Goal: Transaction & Acquisition: Purchase product/service

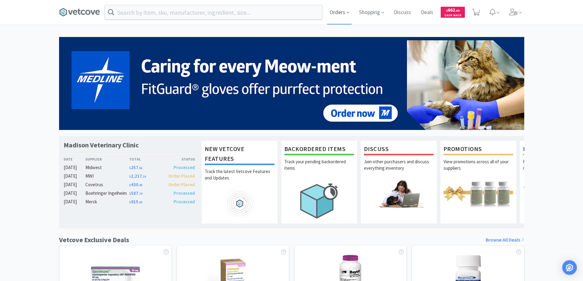
click at [332, 13] on span "Orders" at bounding box center [339, 12] width 24 height 24
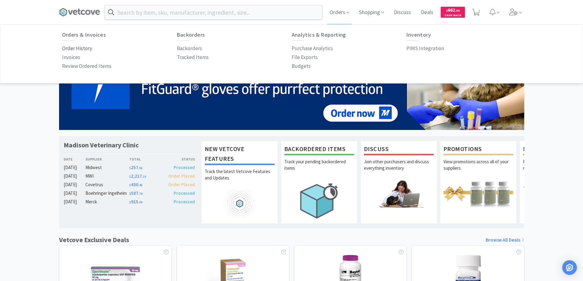
click at [85, 48] on p "Order History" at bounding box center [77, 48] width 30 height 8
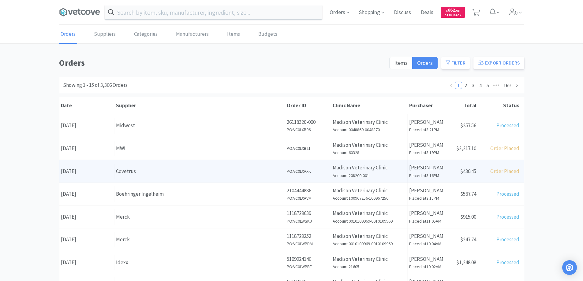
click at [104, 172] on div "Date August 18th, 2025" at bounding box center [86, 172] width 55 height 16
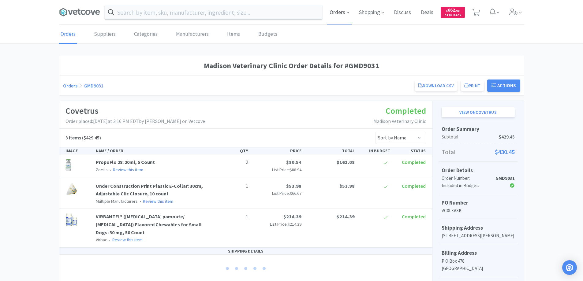
click at [334, 10] on span "Orders" at bounding box center [339, 12] width 24 height 24
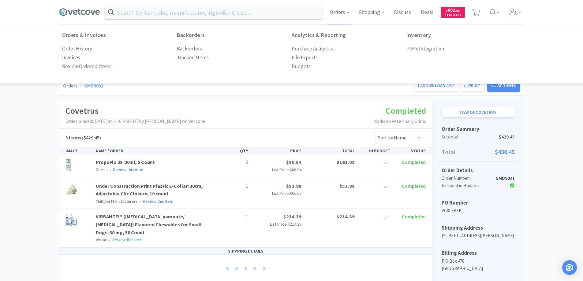
click at [73, 56] on p "Invoices" at bounding box center [71, 58] width 18 height 8
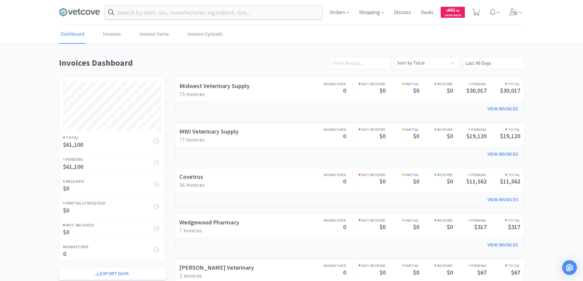
scroll to position [294, 465]
click at [113, 34] on link "Invoices" at bounding box center [111, 34] width 21 height 19
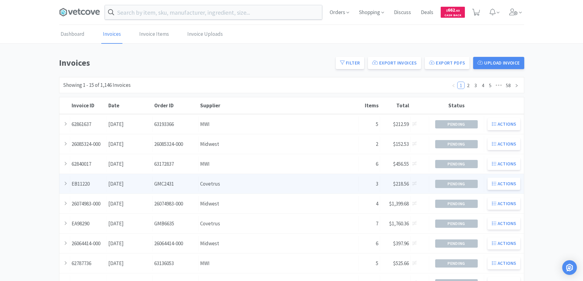
click at [231, 186] on div "Supplier Covetrus" at bounding box center [279, 184] width 160 height 16
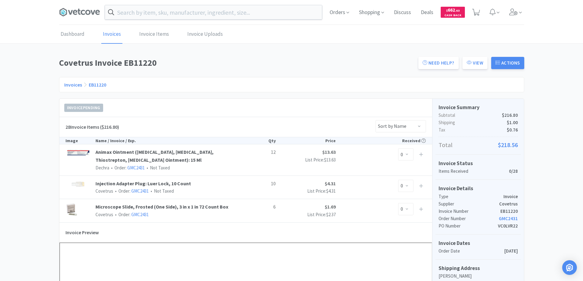
click at [69, 84] on link "Invoices" at bounding box center [73, 85] width 18 height 6
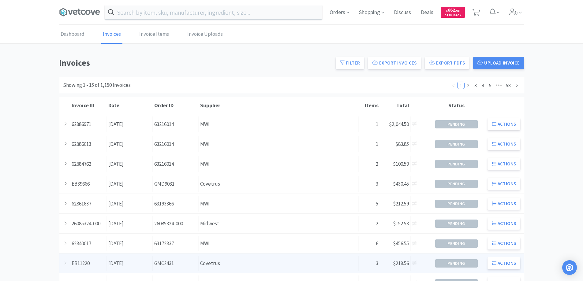
click at [231, 263] on div "Supplier Covetrus" at bounding box center [279, 264] width 160 height 16
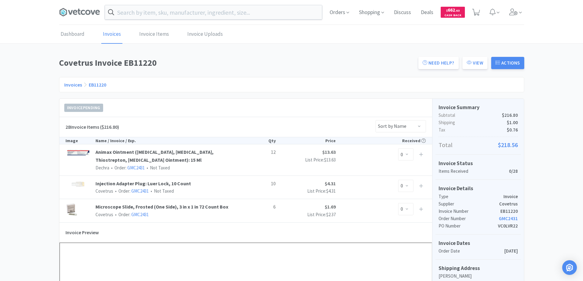
click at [72, 84] on link "Invoices" at bounding box center [73, 85] width 18 height 6
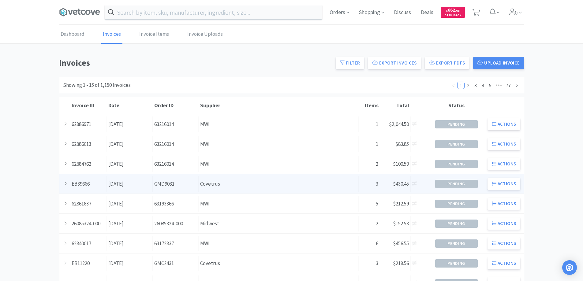
click at [230, 187] on div "Supplier Covetrus" at bounding box center [279, 184] width 160 height 16
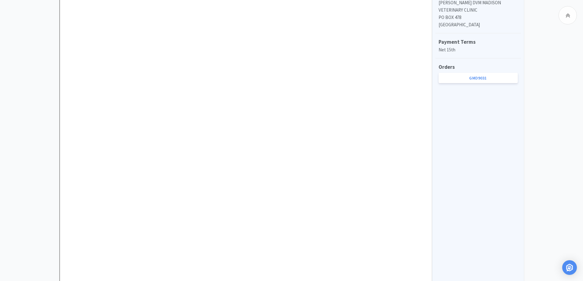
scroll to position [61, 0]
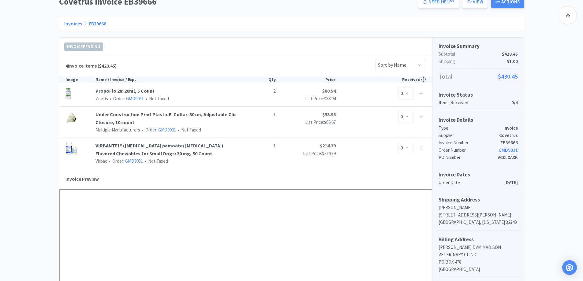
click at [72, 24] on link "Invoices" at bounding box center [73, 24] width 18 height 6
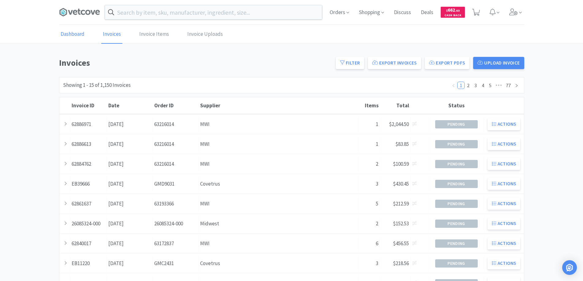
click at [76, 35] on link "Dashboard" at bounding box center [72, 34] width 27 height 19
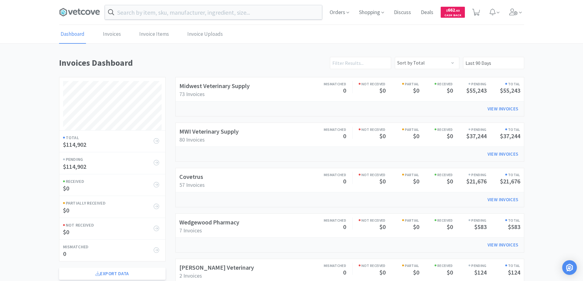
scroll to position [294, 465]
click at [81, 11] on icon at bounding box center [79, 12] width 41 height 9
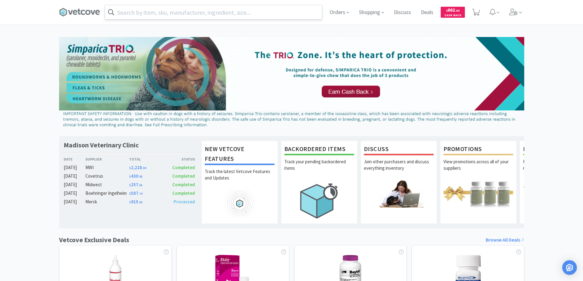
click at [122, 12] on input "text" at bounding box center [213, 12] width 217 height 14
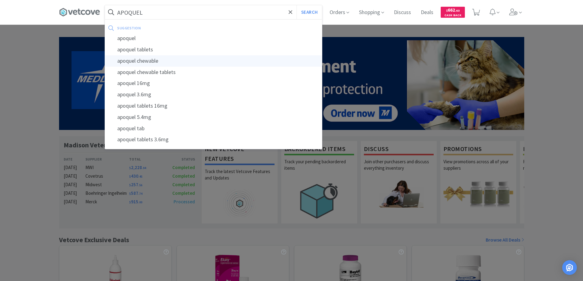
click at [146, 61] on div "apoquel chewable" at bounding box center [213, 60] width 217 height 11
type input "apoquel chewable"
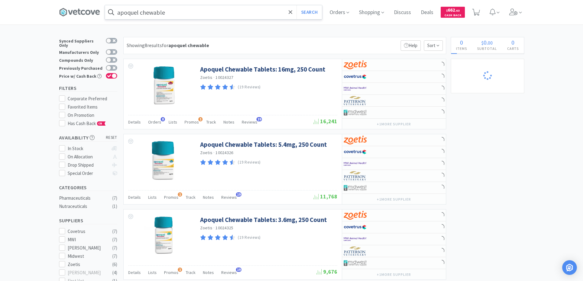
select select "1"
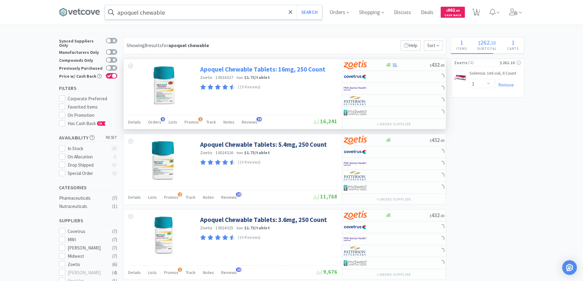
select select "4"
select select "6"
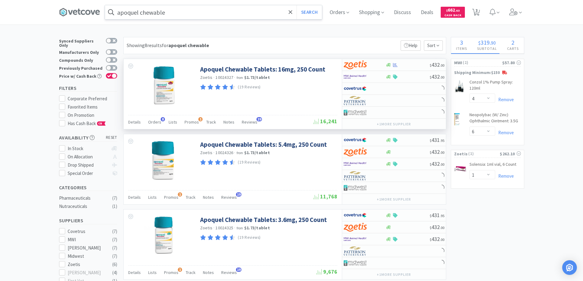
select select "1"
select select "3"
select select "4"
select select "2"
select select "4"
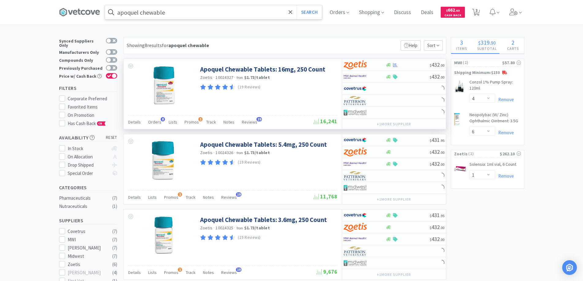
select select "5"
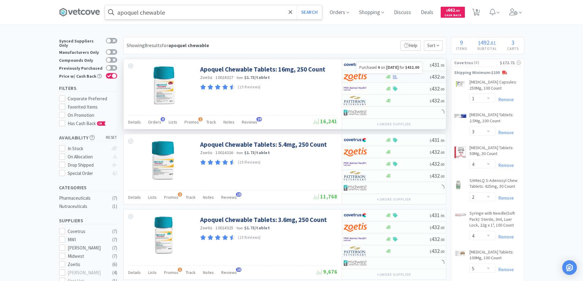
click at [397, 75] on icon at bounding box center [395, 77] width 5 height 5
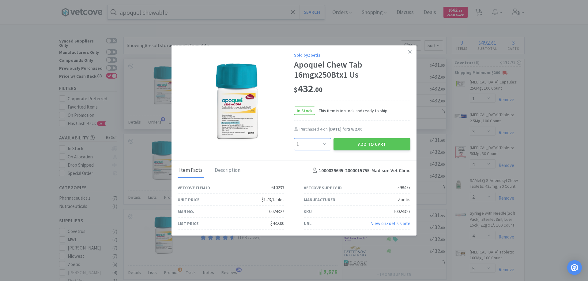
drag, startPoint x: 324, startPoint y: 144, endPoint x: 324, endPoint y: 139, distance: 5.2
click at [324, 144] on select "Enter Quantity 1 2 3 4 5 6 7 8 9 10 11 12 13 14 15 16 17 18 19 20 Enter Quantity" at bounding box center [312, 144] width 37 height 12
select select "2"
click at [294, 138] on select "Enter Quantity 1 2 3 4 5 6 7 8 9 10 11 12 13 14 15 16 17 18 19 20 Enter Quantity" at bounding box center [312, 144] width 37 height 12
click at [363, 145] on button "Add to Cart" at bounding box center [371, 144] width 77 height 12
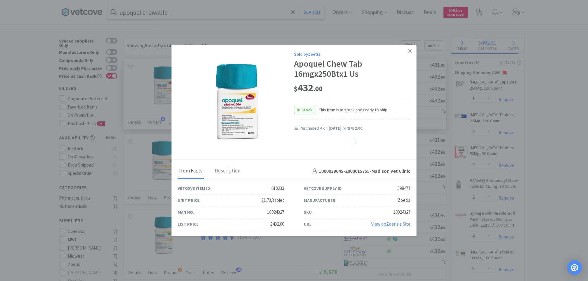
select select "2"
select select "1"
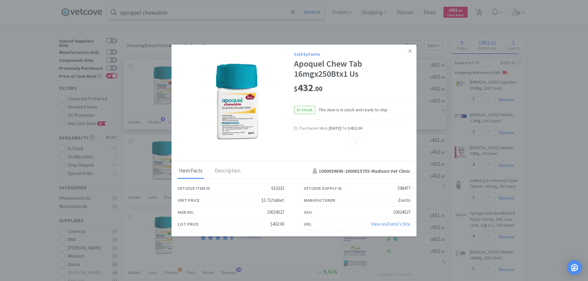
select select "1"
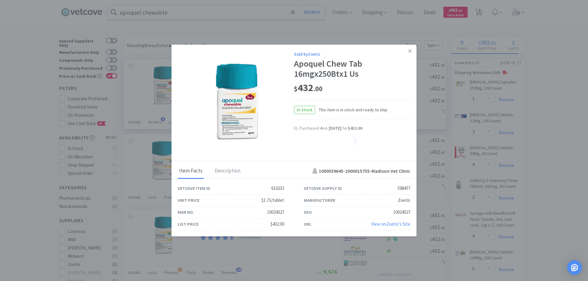
select select "1"
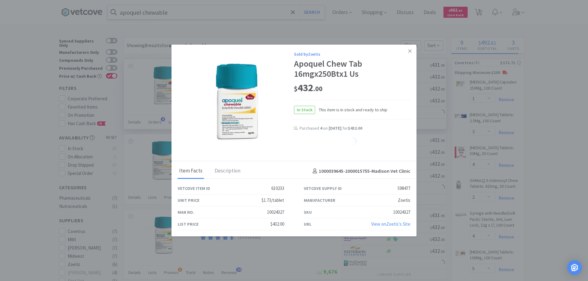
select select "1"
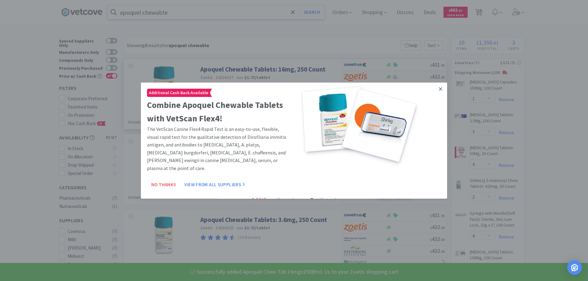
click at [439, 90] on icon at bounding box center [440, 88] width 3 height 3
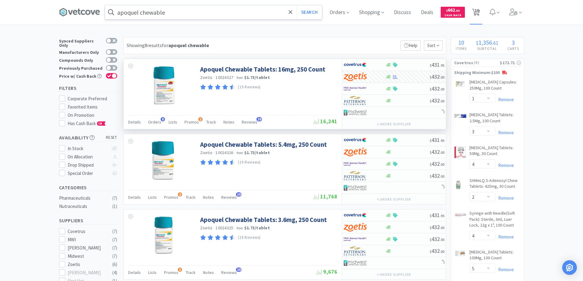
click at [479, 9] on span "10" at bounding box center [477, 10] width 4 height 24
select select "2"
select select "1"
select select "3"
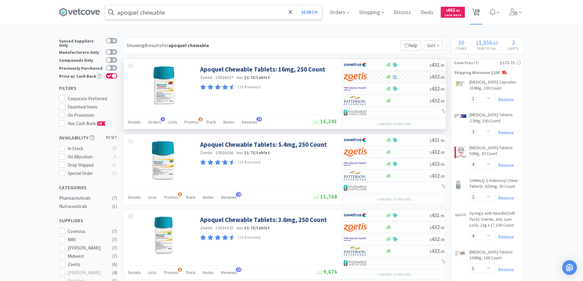
select select "4"
select select "2"
select select "4"
select select "5"
select select "4"
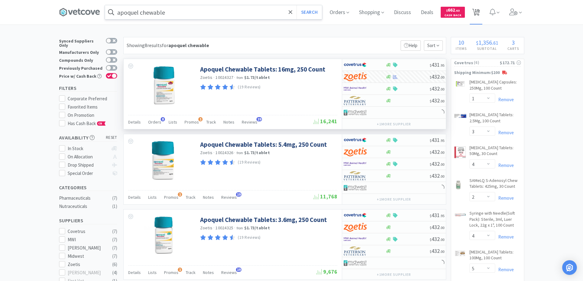
select select "6"
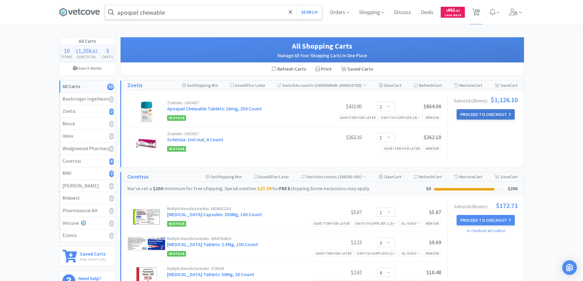
click at [472, 114] on button "Proceed to Checkout" at bounding box center [486, 114] width 58 height 10
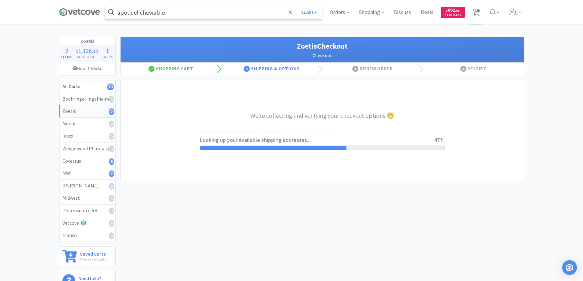
select select "invoice"
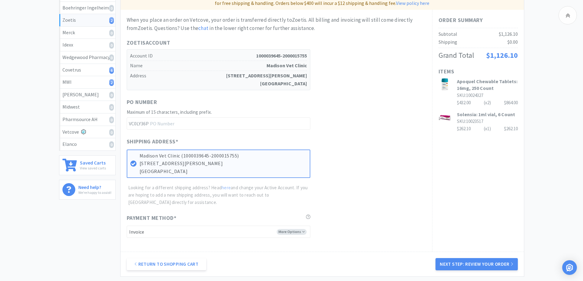
scroll to position [122, 0]
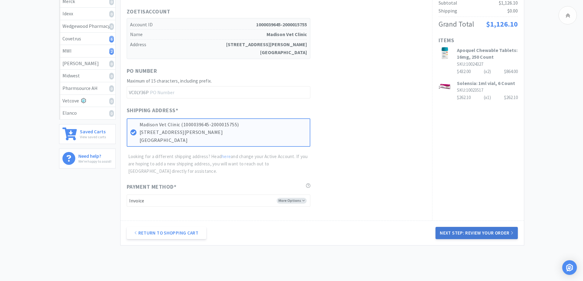
click at [475, 233] on button "Next Step: Review Your Order" at bounding box center [477, 233] width 82 height 12
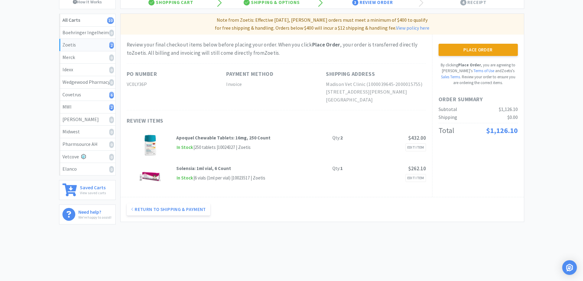
scroll to position [0, 0]
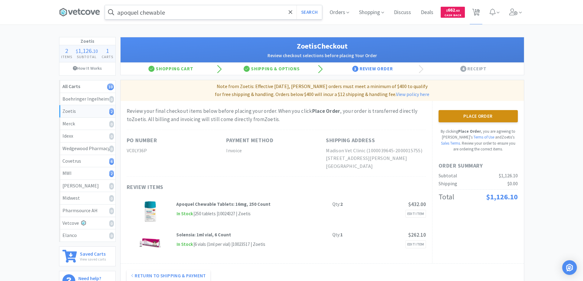
click at [468, 117] on button "Place Order" at bounding box center [478, 116] width 79 height 12
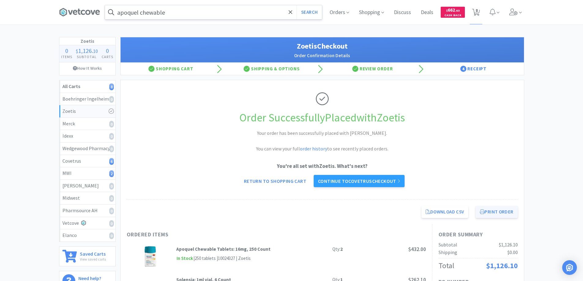
click at [491, 210] on button "Print Order" at bounding box center [497, 212] width 42 height 12
click at [289, 11] on icon at bounding box center [291, 12] width 4 height 4
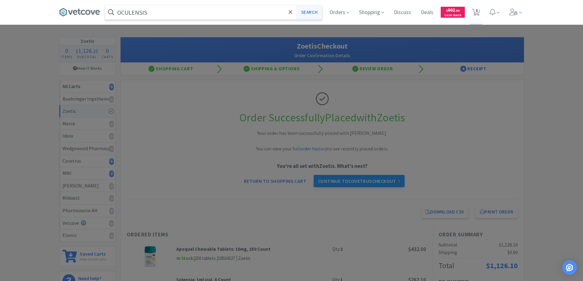
type input "OCULENSIS"
click at [311, 11] on button "Search" at bounding box center [309, 12] width 25 height 14
select select "1"
select select "3"
select select "4"
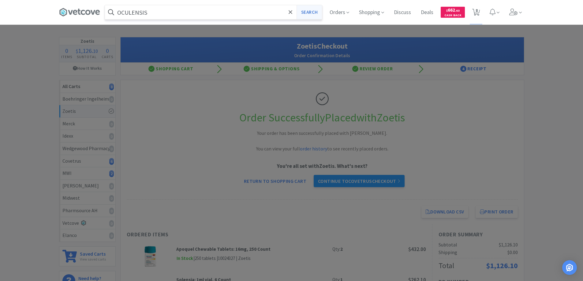
select select "2"
select select "4"
select select "5"
select select "4"
select select "6"
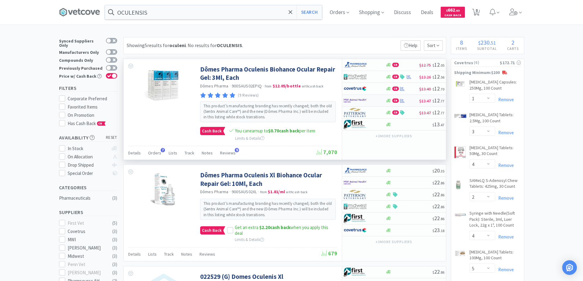
click at [376, 99] on div at bounding box center [361, 101] width 34 height 10
select select "6"
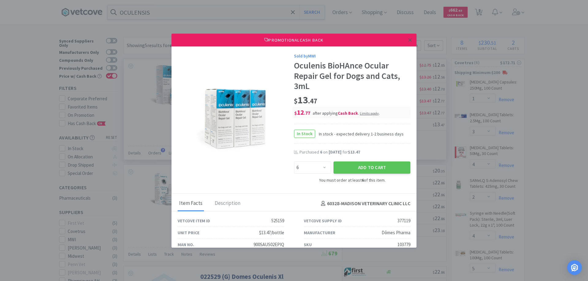
click at [408, 39] on icon at bounding box center [409, 39] width 3 height 3
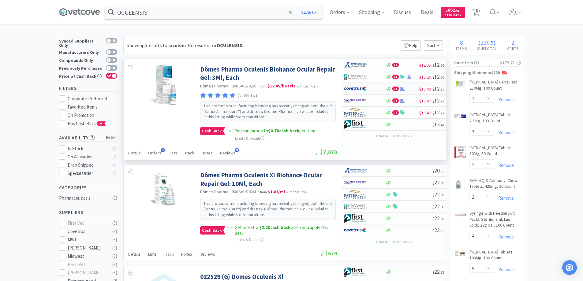
click at [378, 88] on div at bounding box center [365, 89] width 42 height 10
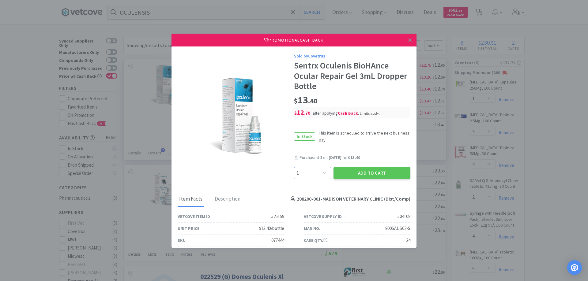
click at [321, 172] on select "Enter Quantity 1 2 3 4 5 6 7 8 9 10 11 12 13 14 15 16 17 18 19 20 Enter Quantity" at bounding box center [312, 173] width 37 height 12
select select "2"
click at [294, 167] on select "Enter Quantity 1 2 3 4 5 6 7 8 9 10 11 12 13 14 15 16 17 18 19 20 Enter Quantity" at bounding box center [312, 173] width 37 height 12
click at [347, 174] on button "Add to Cart" at bounding box center [371, 173] width 77 height 12
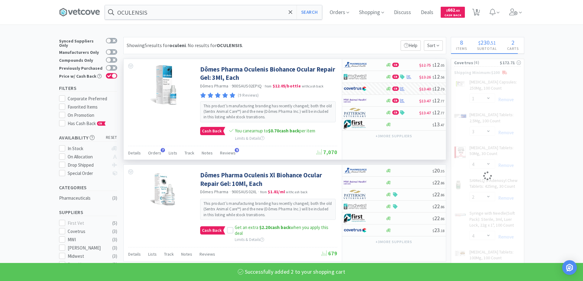
select select "2"
select select "3"
select select "4"
select select "2"
select select "4"
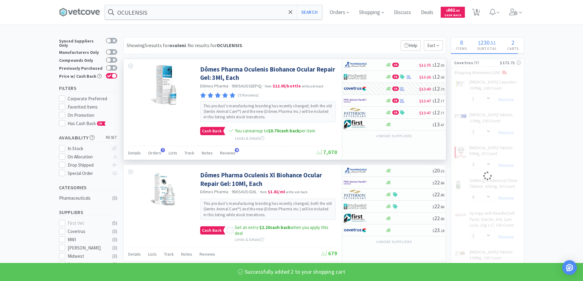
select select "5"
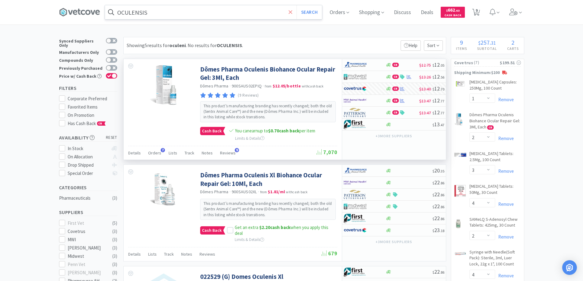
click at [293, 14] on icon at bounding box center [291, 12] width 4 height 6
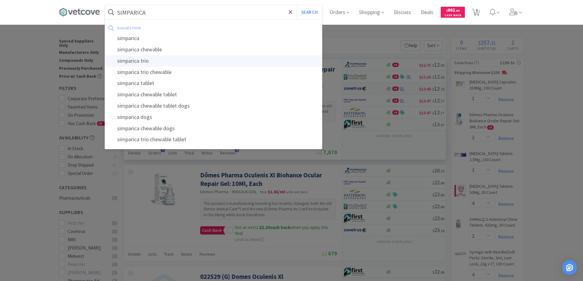
click at [138, 61] on div "simparica trio" at bounding box center [213, 60] width 217 height 11
type input "simparica trio"
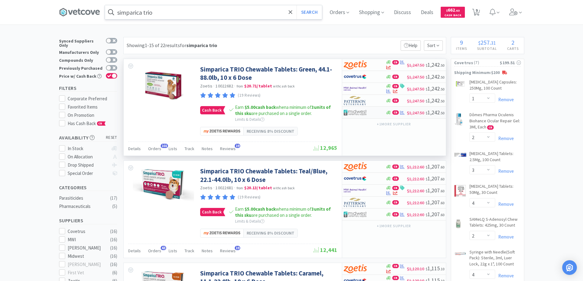
click at [366, 111] on img at bounding box center [355, 112] width 23 height 9
select select "1"
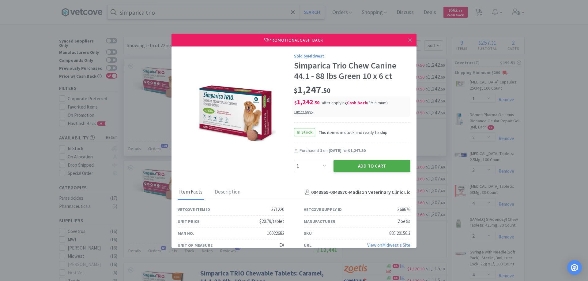
click at [362, 165] on button "Add to Cart" at bounding box center [371, 166] width 77 height 12
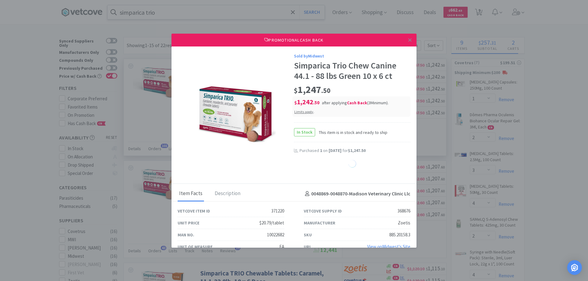
select select "1"
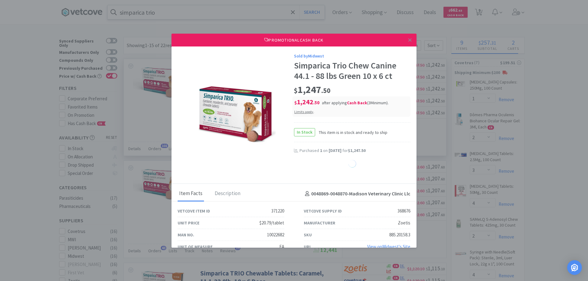
select select "1"
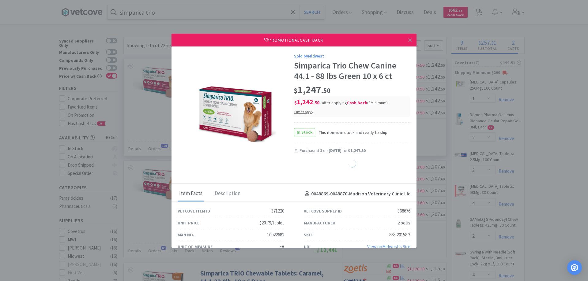
select select "1"
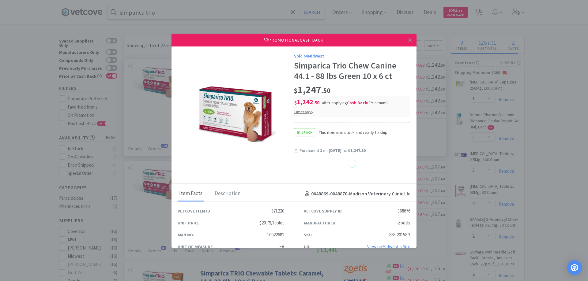
select select "1"
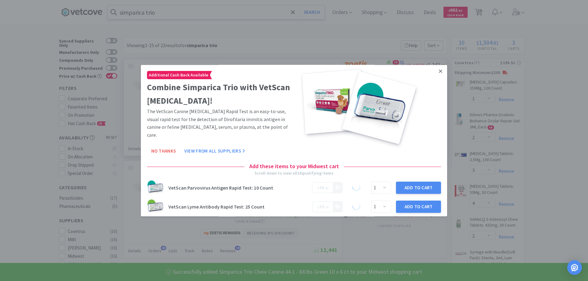
click at [439, 72] on icon at bounding box center [440, 72] width 3 height 6
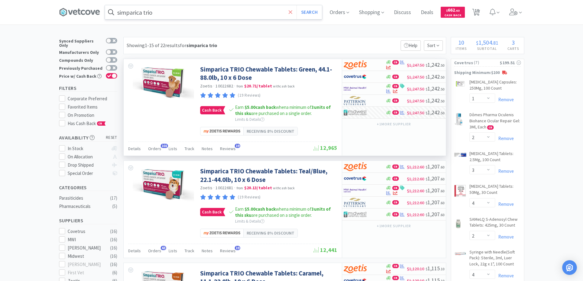
click at [291, 12] on icon at bounding box center [291, 12] width 4 height 6
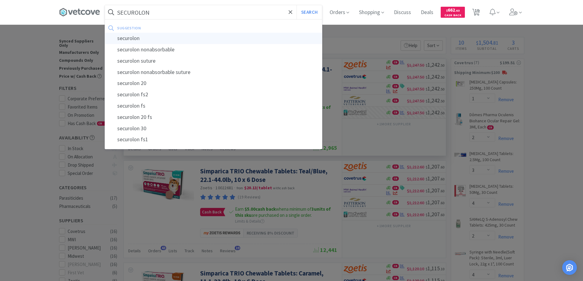
click at [130, 38] on div "securolon" at bounding box center [213, 38] width 217 height 11
type input "securolon"
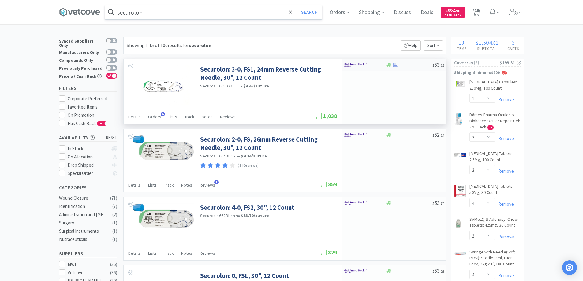
click at [371, 66] on div at bounding box center [361, 65] width 34 height 10
select select "1"
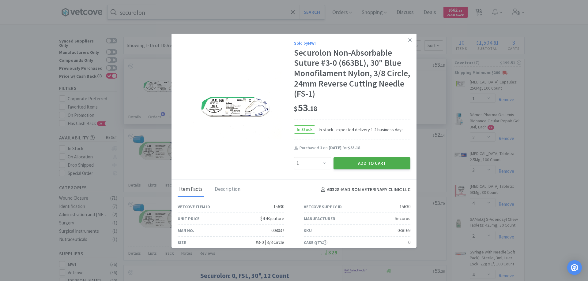
click at [363, 162] on button "Add to Cart" at bounding box center [371, 163] width 77 height 12
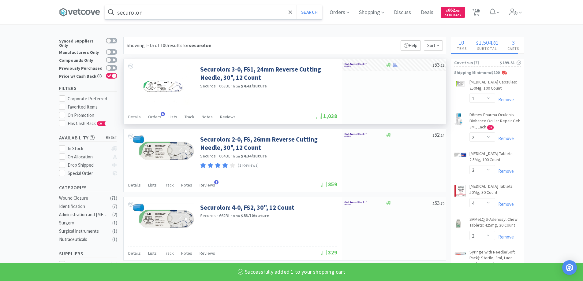
select select "1"
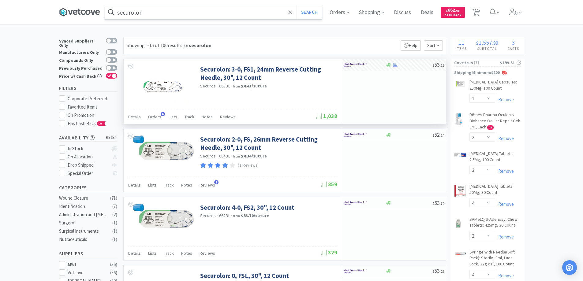
click at [81, 11] on icon at bounding box center [78, 12] width 3 height 6
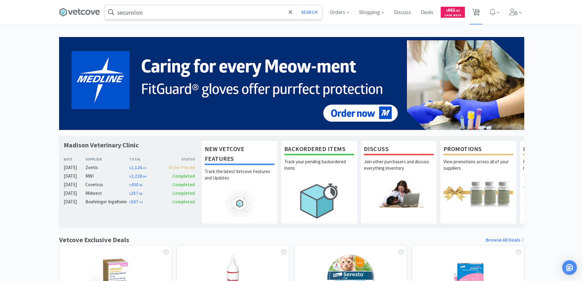
click at [475, 9] on span "11" at bounding box center [477, 10] width 4 height 24
select select "1"
select select "2"
select select "3"
select select "4"
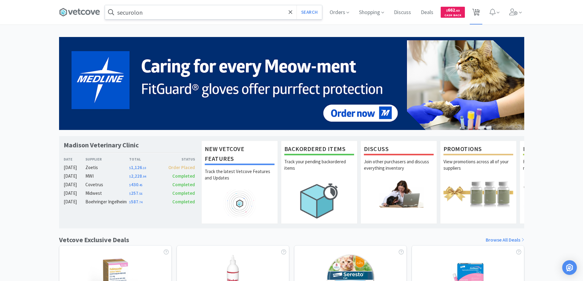
select select "2"
select select "4"
select select "5"
select select "4"
select select "6"
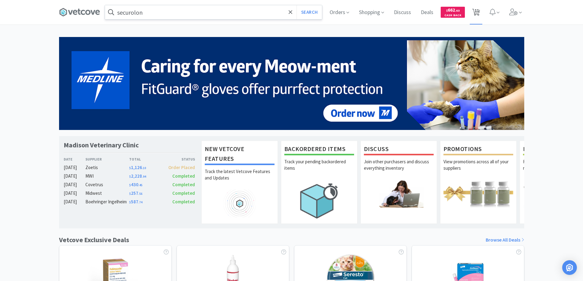
select select "1"
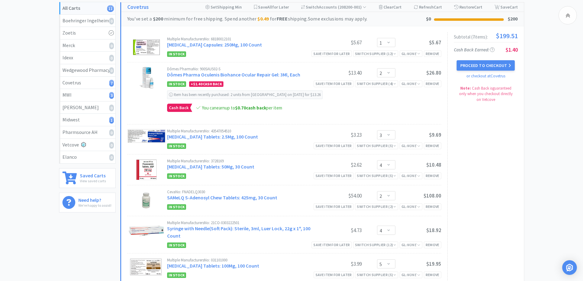
scroll to position [61, 0]
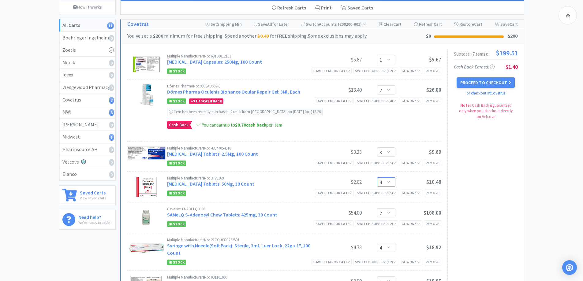
click at [388, 182] on select "Enter Quantity 1 2 3 4 5 6 7 8 9 10 11 12 13 14 15 16 17 18 19 20 Enter Quantity" at bounding box center [386, 182] width 18 height 9
click at [377, 178] on select "Enter Quantity 1 2 3 4 5 6 7 8 9 10 11 12 13 14 15 16 17 18 19 20 Enter Quantity" at bounding box center [386, 182] width 18 height 9
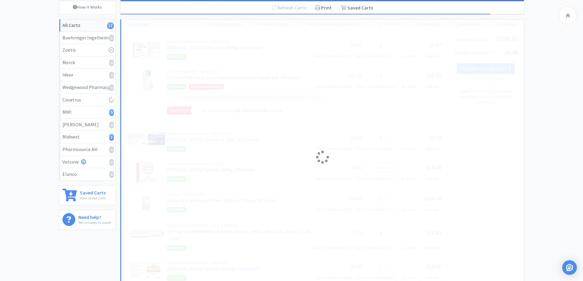
select select "5"
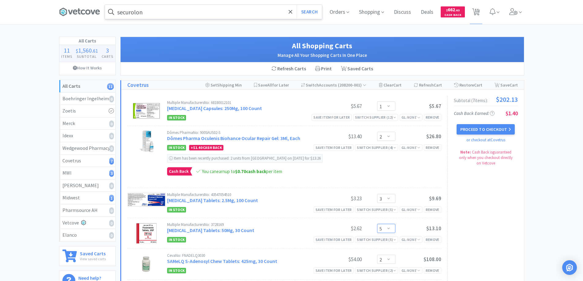
scroll to position [0, 0]
click at [471, 129] on button "Proceed to Checkout" at bounding box center [486, 130] width 58 height 10
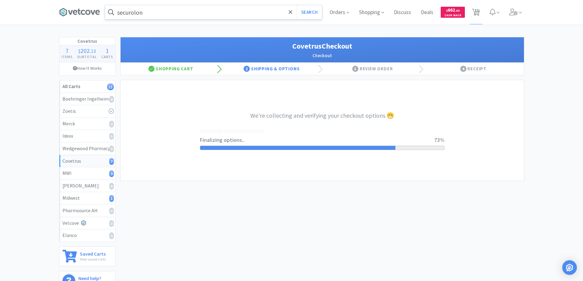
select select "ACCOUNT"
select select "cvt-standard-net"
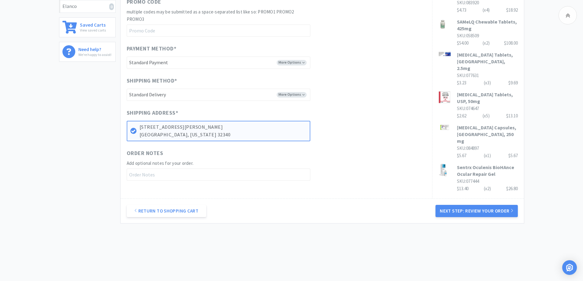
scroll to position [230, 0]
click at [475, 206] on button "Next Step: Review Your Order" at bounding box center [477, 210] width 82 height 12
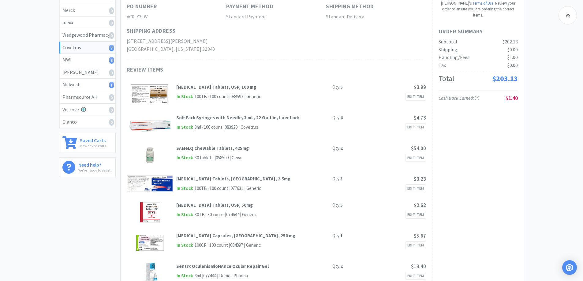
scroll to position [122, 0]
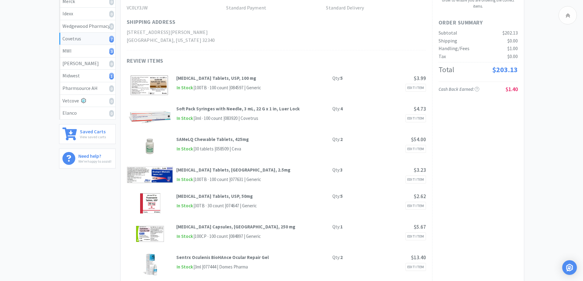
click at [297, 239] on div "In Stock | 100CP · 100 count | 084897 | Generic Edit Item" at bounding box center [300, 237] width 249 height 8
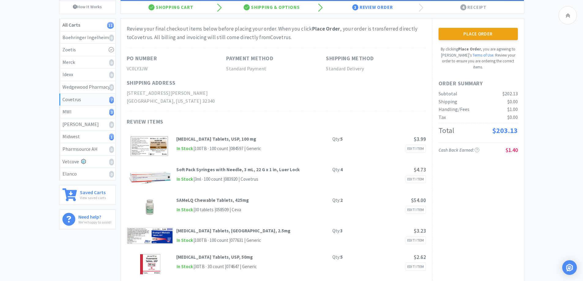
scroll to position [0, 0]
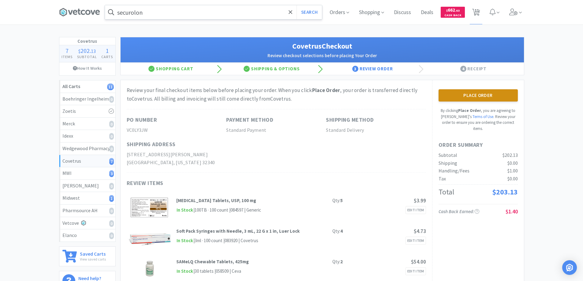
click at [462, 93] on button "Place Order" at bounding box center [478, 95] width 79 height 12
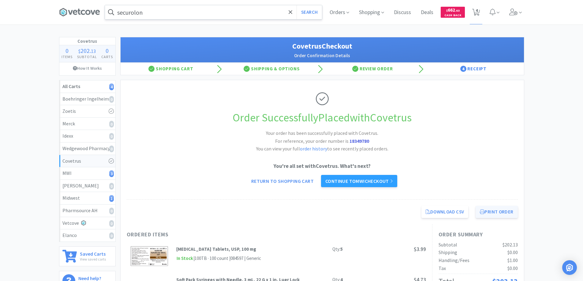
click at [490, 213] on button "Print Order" at bounding box center [497, 212] width 42 height 12
click at [479, 9] on icon at bounding box center [476, 12] width 8 height 7
select select "4"
select select "6"
select select "1"
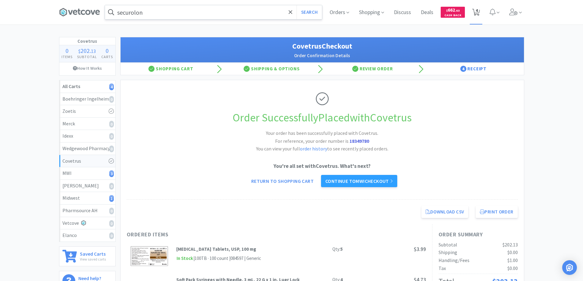
select select "1"
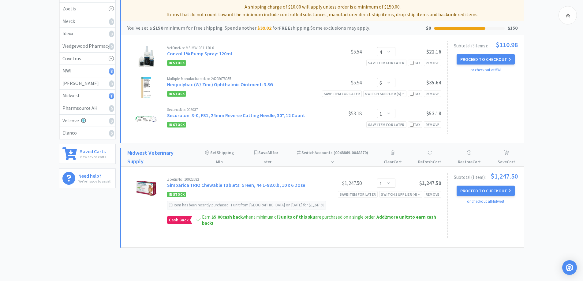
scroll to position [122, 0]
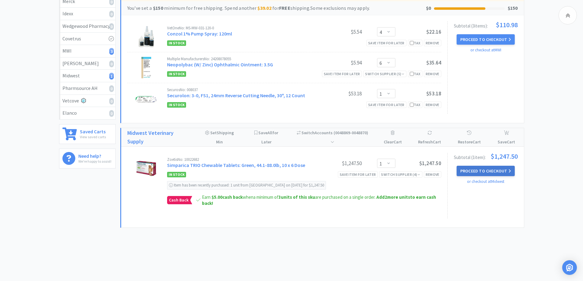
click at [470, 171] on button "Proceed to Checkout" at bounding box center [486, 171] width 58 height 10
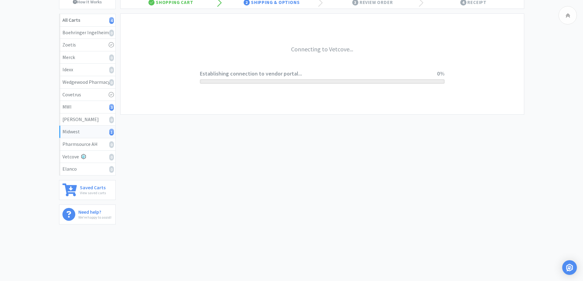
scroll to position [66, 0]
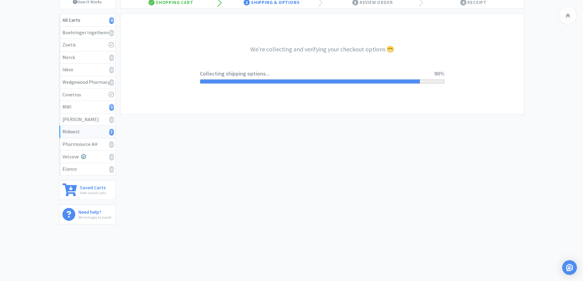
select select "3"
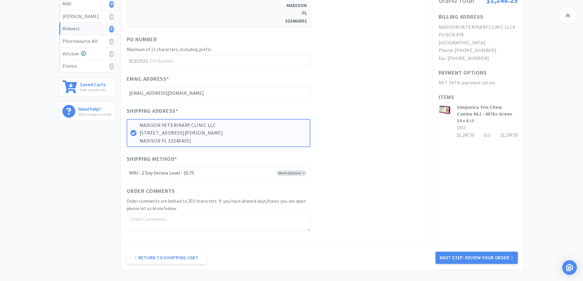
scroll to position [184, 0]
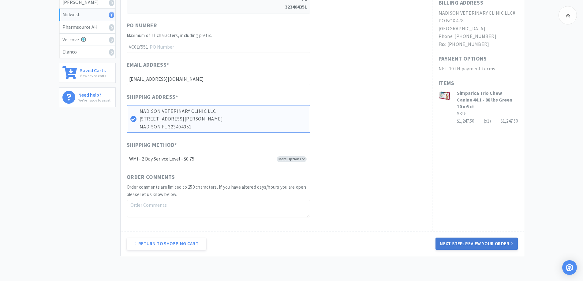
click at [469, 242] on button "Next Step: Review Your Order" at bounding box center [477, 244] width 82 height 12
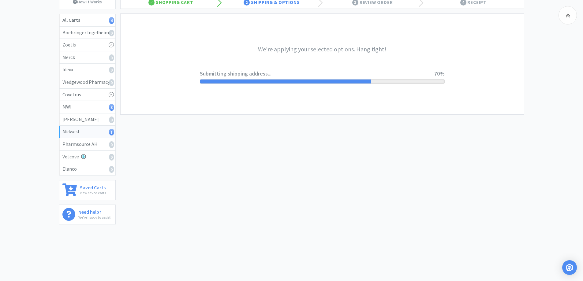
scroll to position [0, 0]
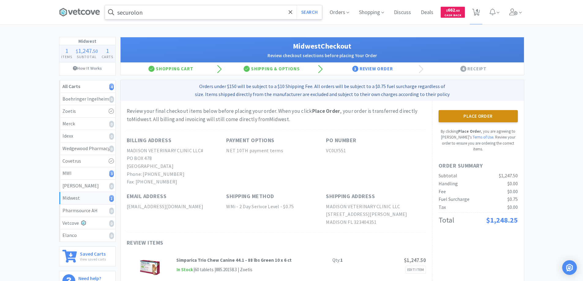
click at [463, 118] on button "Place Order" at bounding box center [478, 116] width 79 height 12
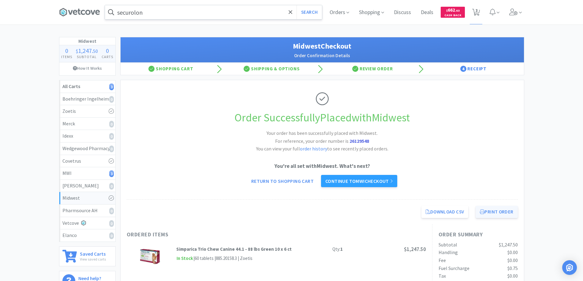
click at [492, 211] on button "Print Order" at bounding box center [497, 212] width 42 height 12
click at [478, 9] on span "3" at bounding box center [477, 10] width 2 height 24
select select "4"
select select "6"
select select "1"
